Goal: Information Seeking & Learning: Learn about a topic

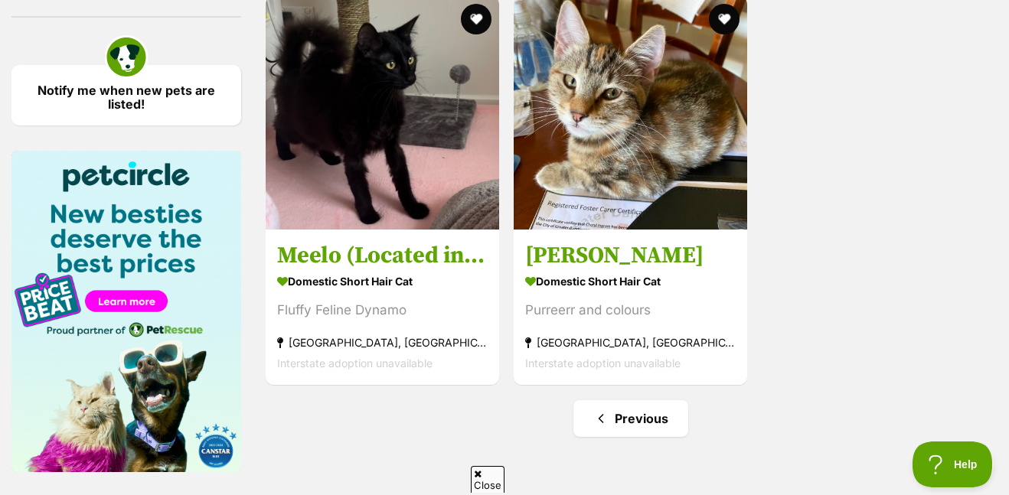
scroll to position [1857, 0]
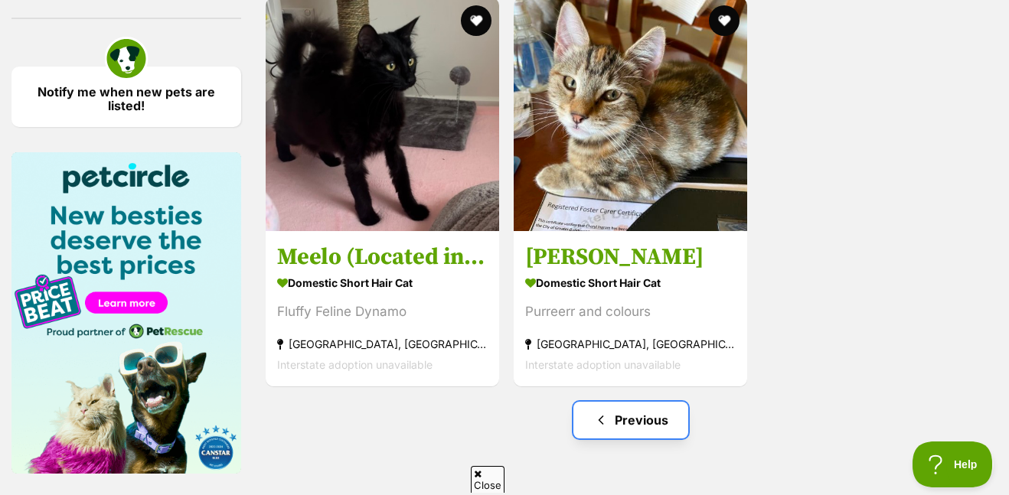
click at [656, 418] on link "Previous" at bounding box center [630, 420] width 115 height 37
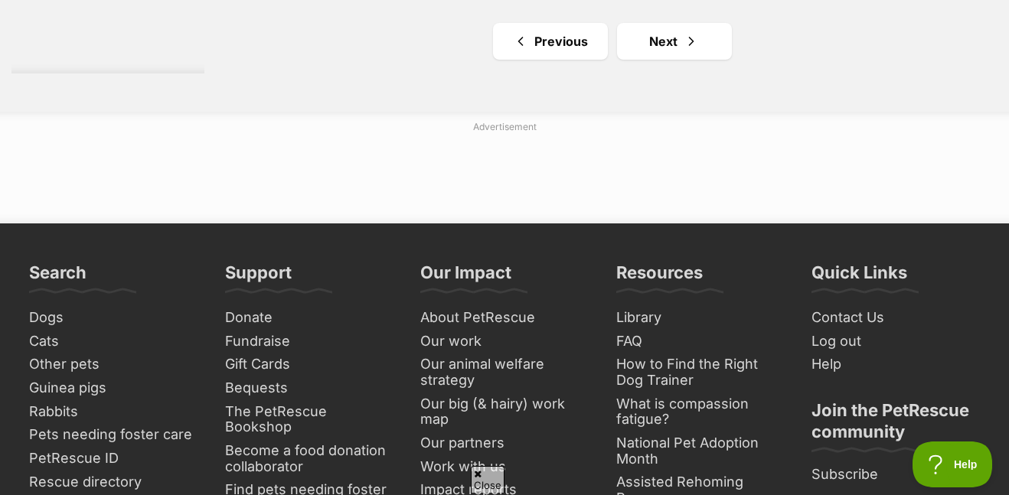
scroll to position [2683, 0]
